Goal: Task Accomplishment & Management: Manage account settings

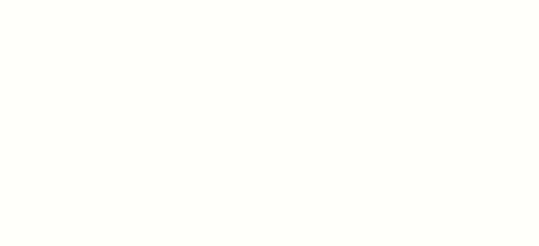
drag, startPoint x: 103, startPoint y: 1, endPoint x: 120, endPoint y: 95, distance: 95.2
click at [120, 95] on div at bounding box center [269, 123] width 539 height 246
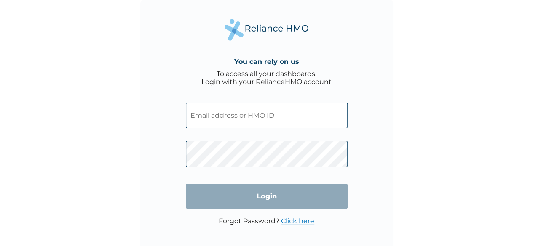
click at [287, 113] on input "text" at bounding box center [267, 116] width 162 height 26
drag, startPoint x: 213, startPoint y: 119, endPoint x: 166, endPoint y: 78, distance: 62.7
click at [166, 78] on div "You can rely on us To access all your dashboards, Login with your RelianceHMO a…" at bounding box center [266, 126] width 253 height 253
click at [257, 115] on input "text" at bounding box center [267, 116] width 162 height 26
click at [271, 105] on input "text" at bounding box center [267, 116] width 162 height 26
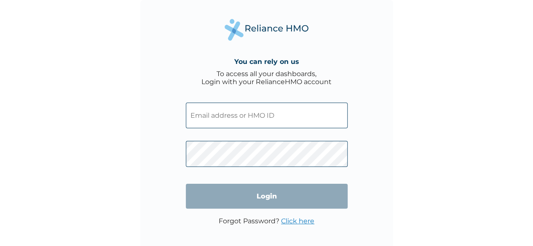
drag, startPoint x: 271, startPoint y: 105, endPoint x: 212, endPoint y: 113, distance: 59.5
click at [212, 113] on input "text" at bounding box center [267, 116] width 162 height 26
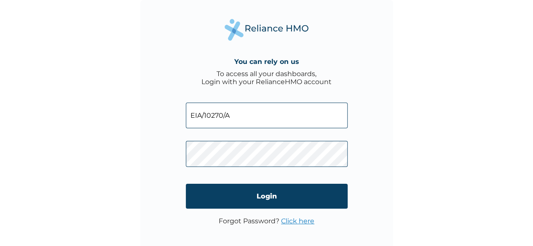
type input "EIA/10270/A"
